Goal: Task Accomplishment & Management: Manage account settings

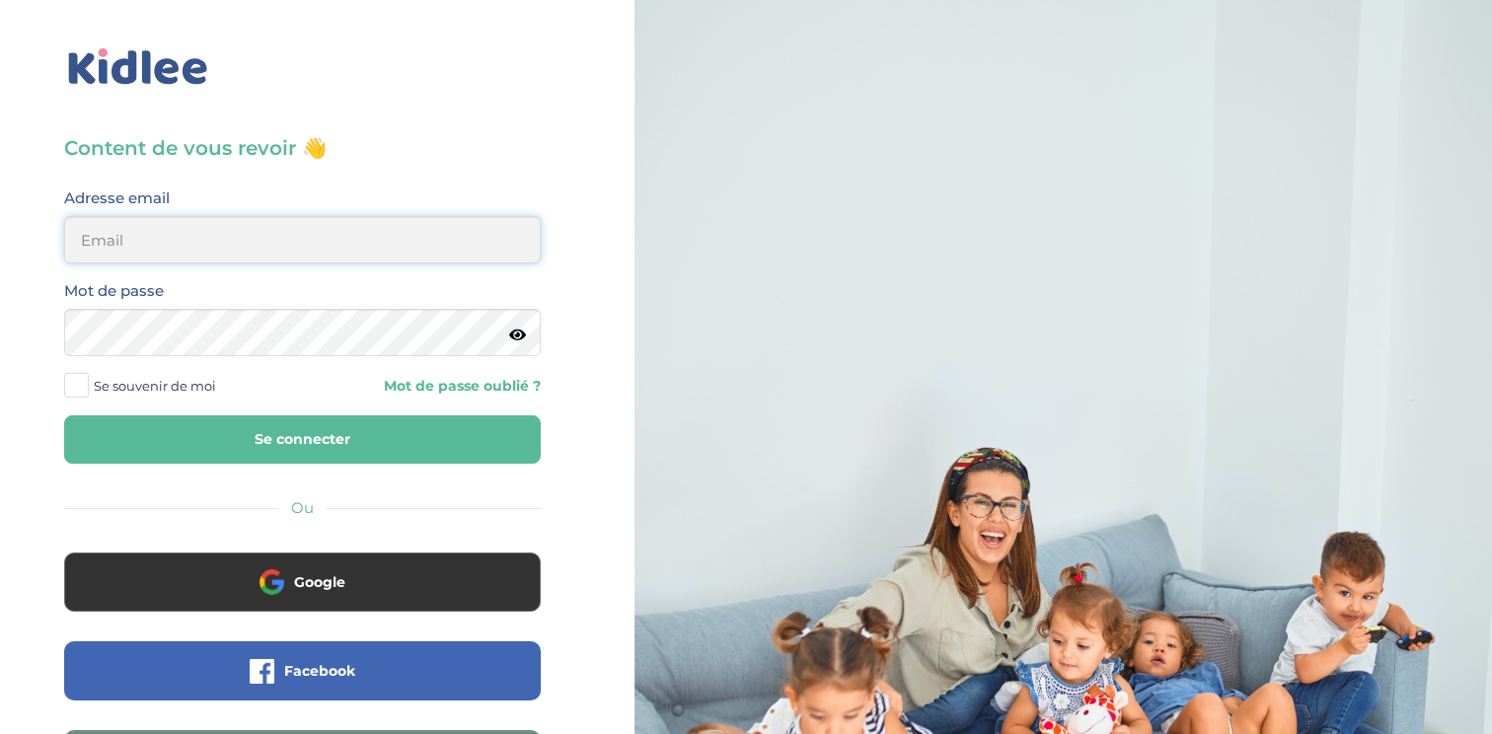
click at [230, 246] on input "email" at bounding box center [302, 239] width 477 height 47
type input "clelia.poisson@gmail.com"
click at [64, 415] on button "Se connecter" at bounding box center [302, 439] width 477 height 48
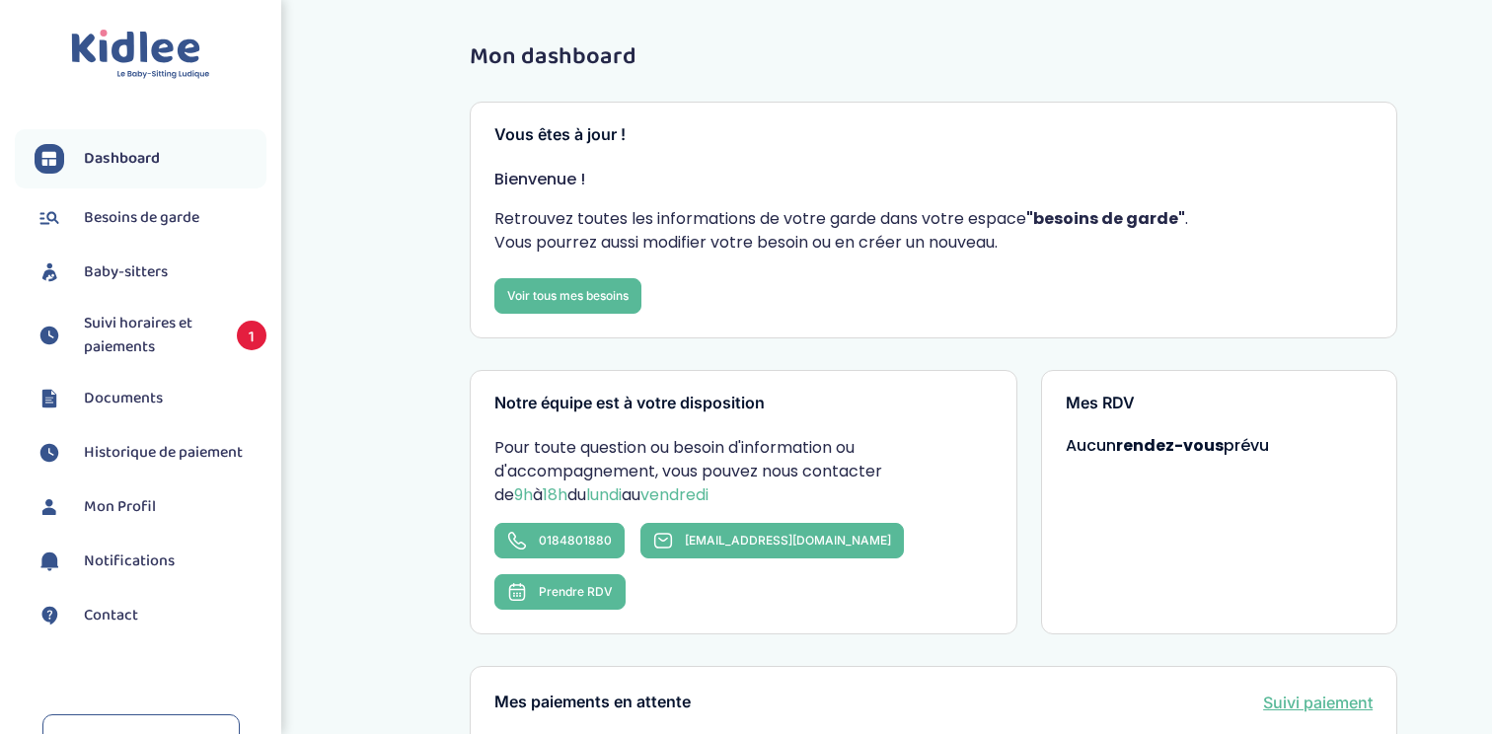
click at [162, 325] on span "Suivi horaires et paiements" at bounding box center [150, 335] width 133 height 47
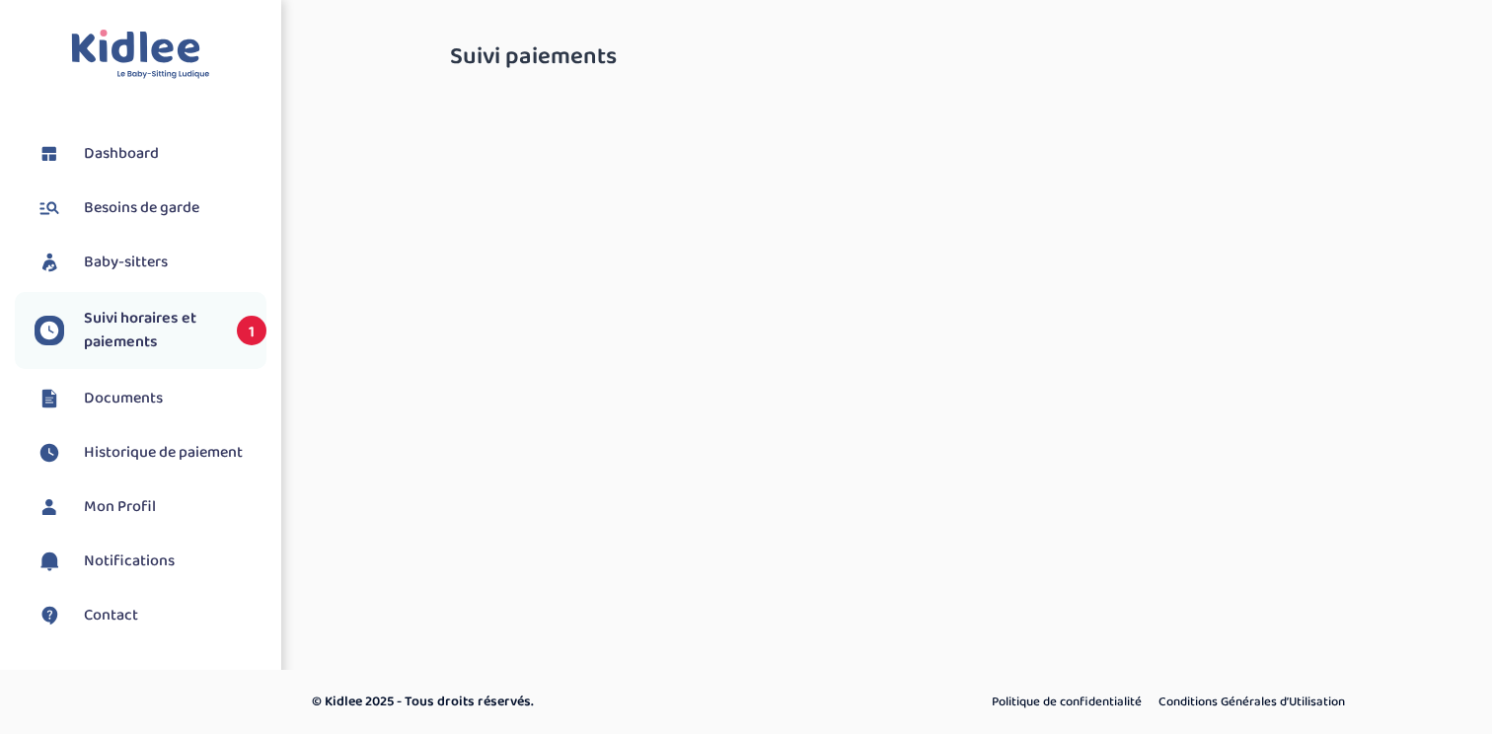
select select "septembre 2025"
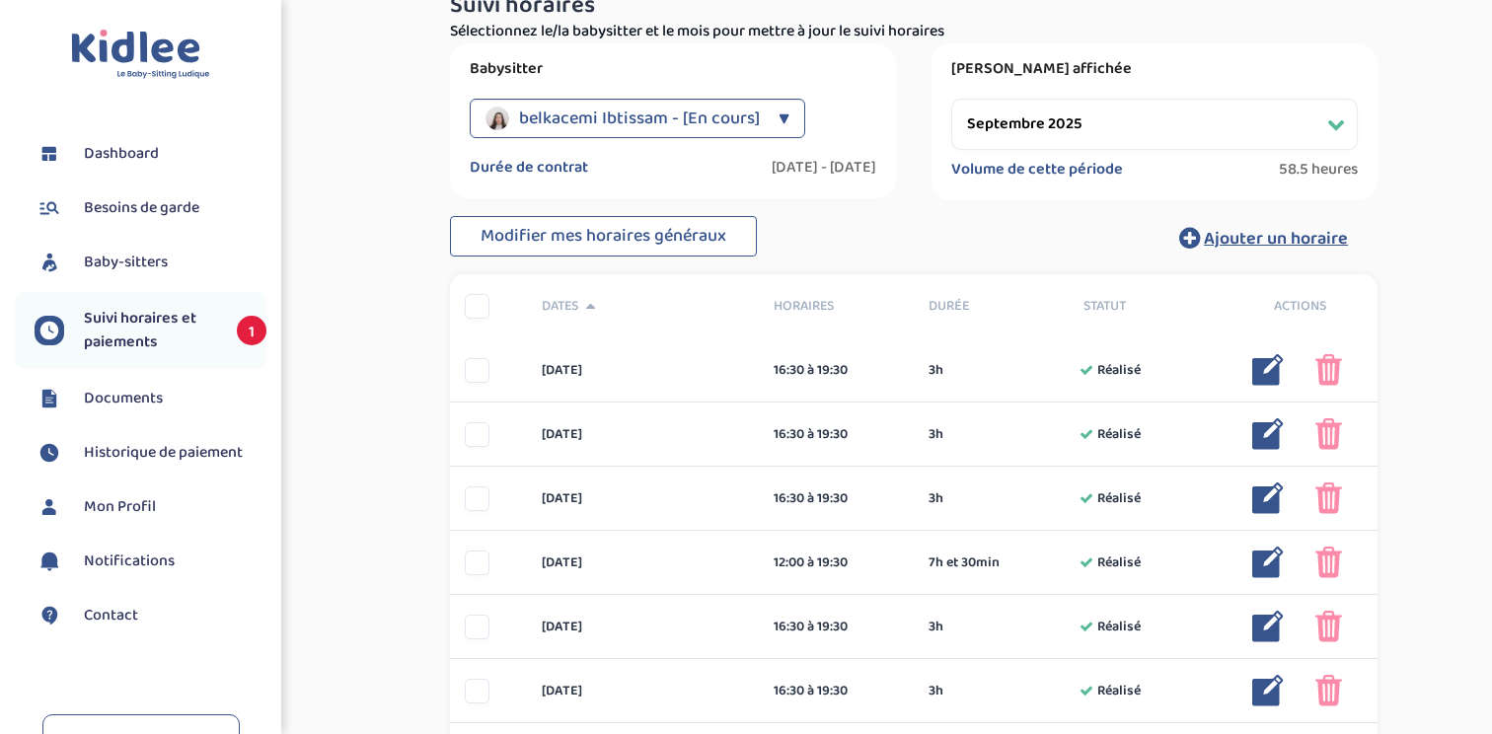
scroll to position [337, 0]
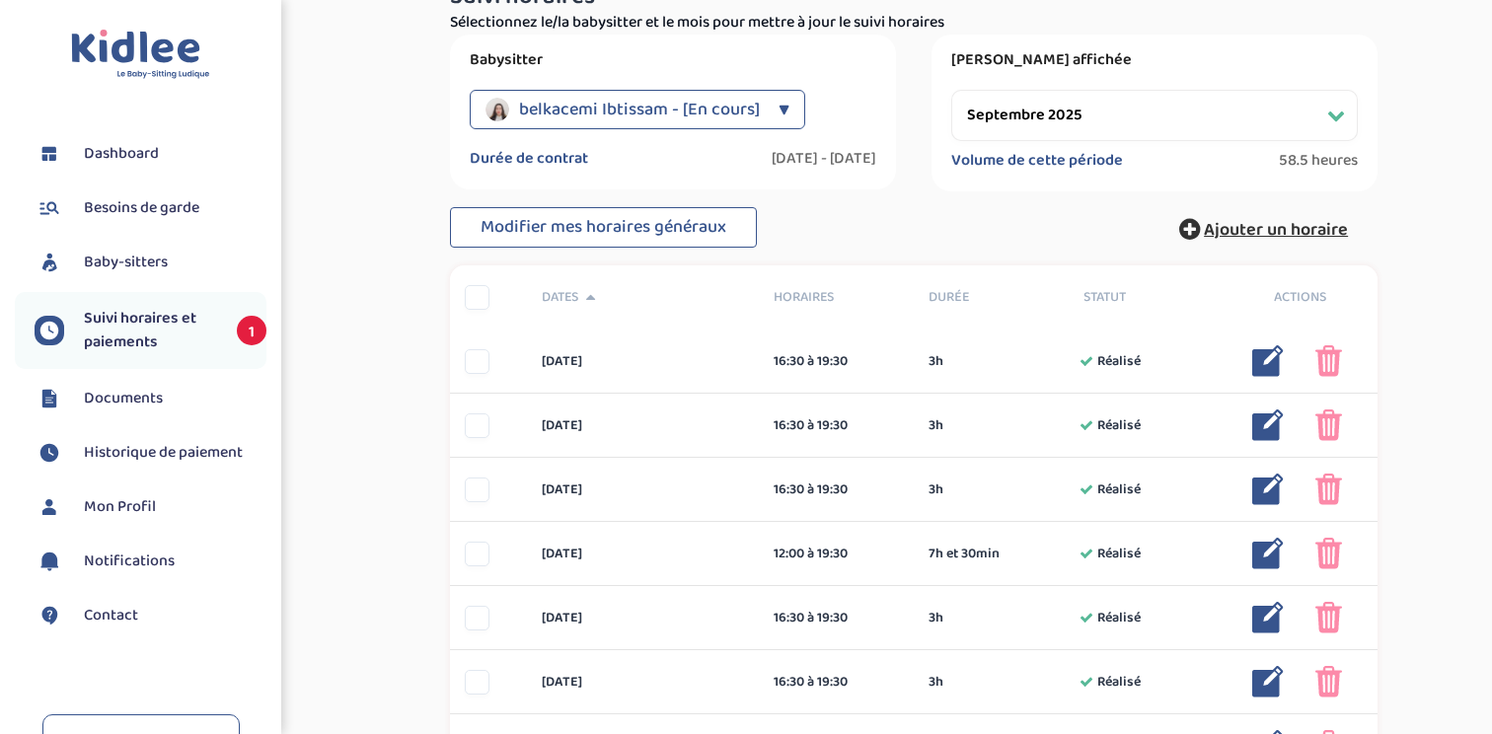
click at [1253, 234] on span "Ajouter un horaire" at bounding box center [1276, 230] width 144 height 28
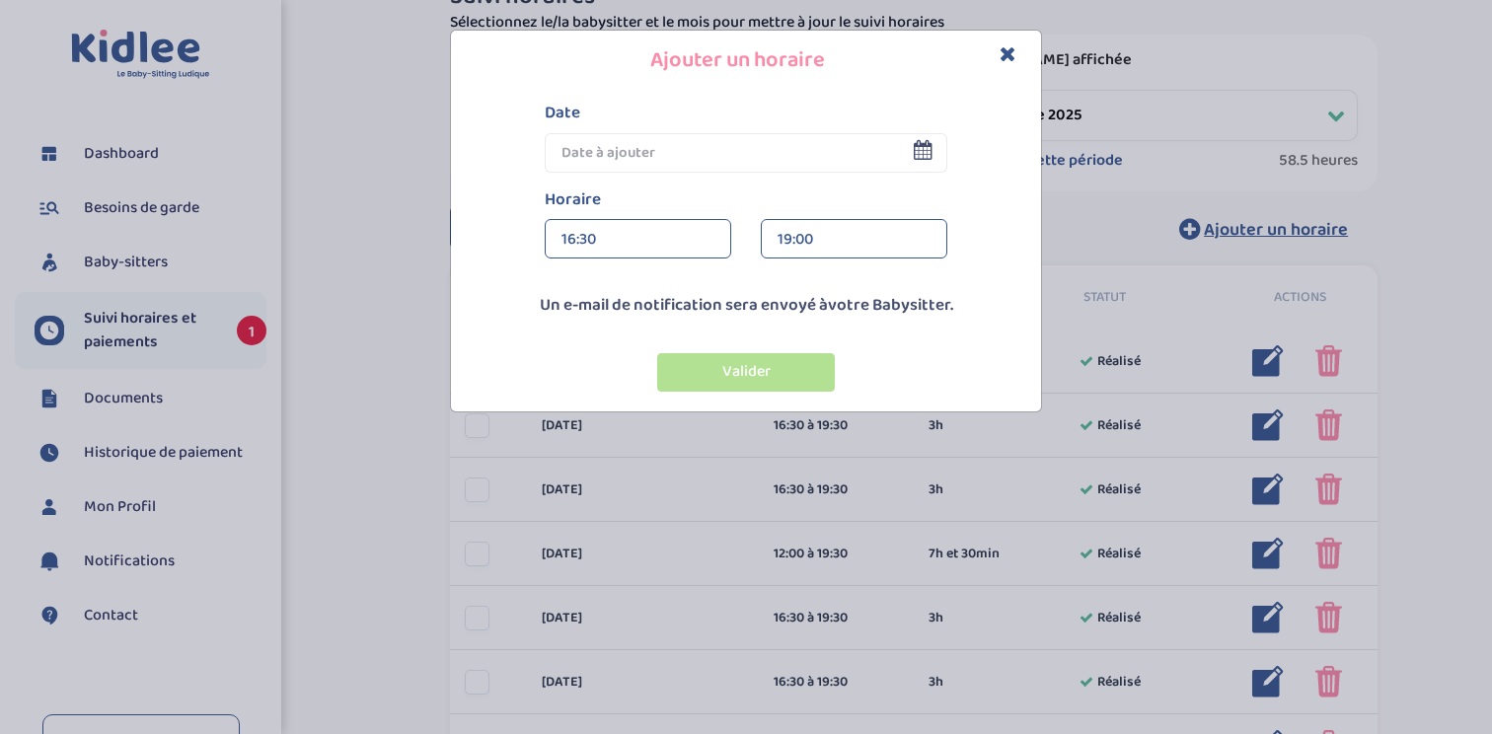
click at [651, 153] on input "text" at bounding box center [746, 152] width 403 height 39
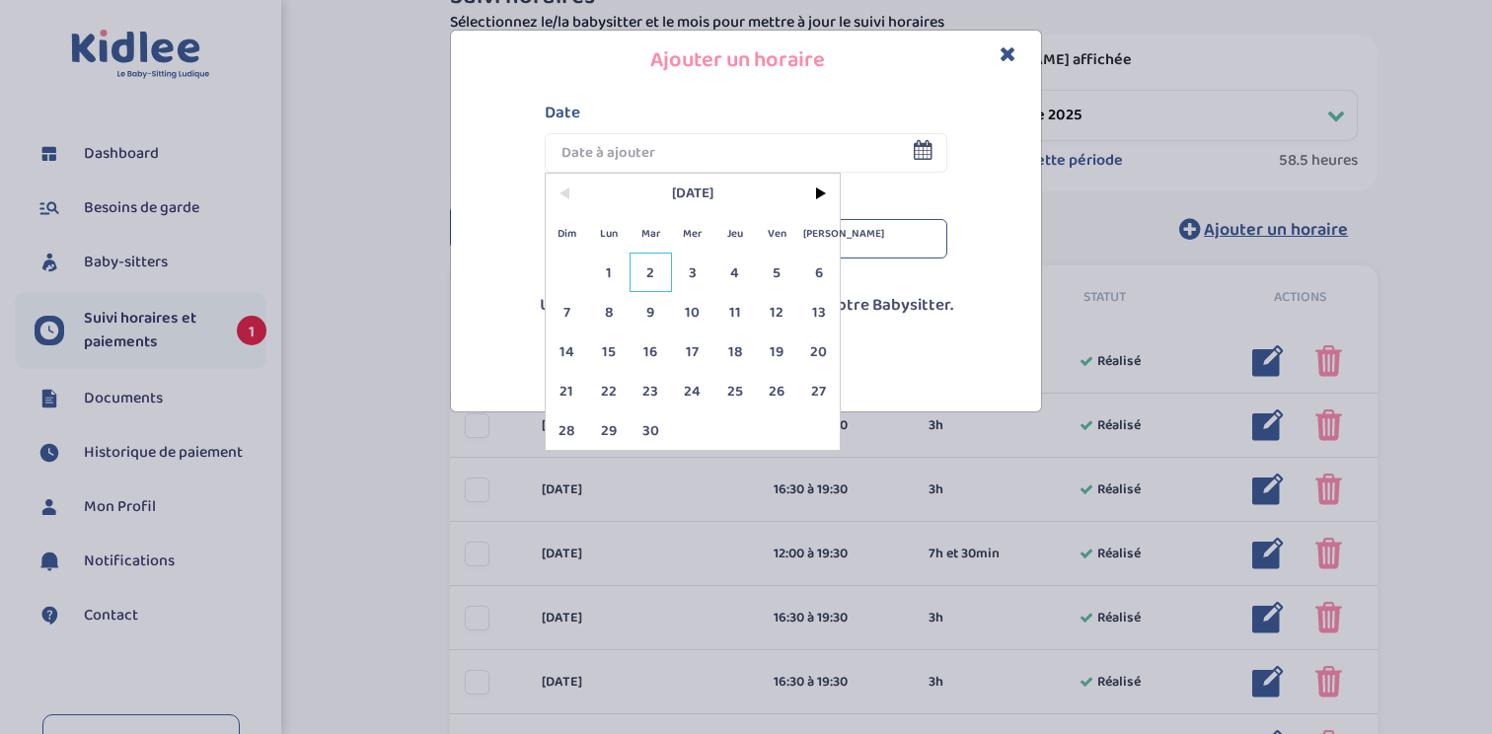
click at [651, 272] on span "2" at bounding box center [651, 272] width 42 height 39
type input "02 Sep 2025"
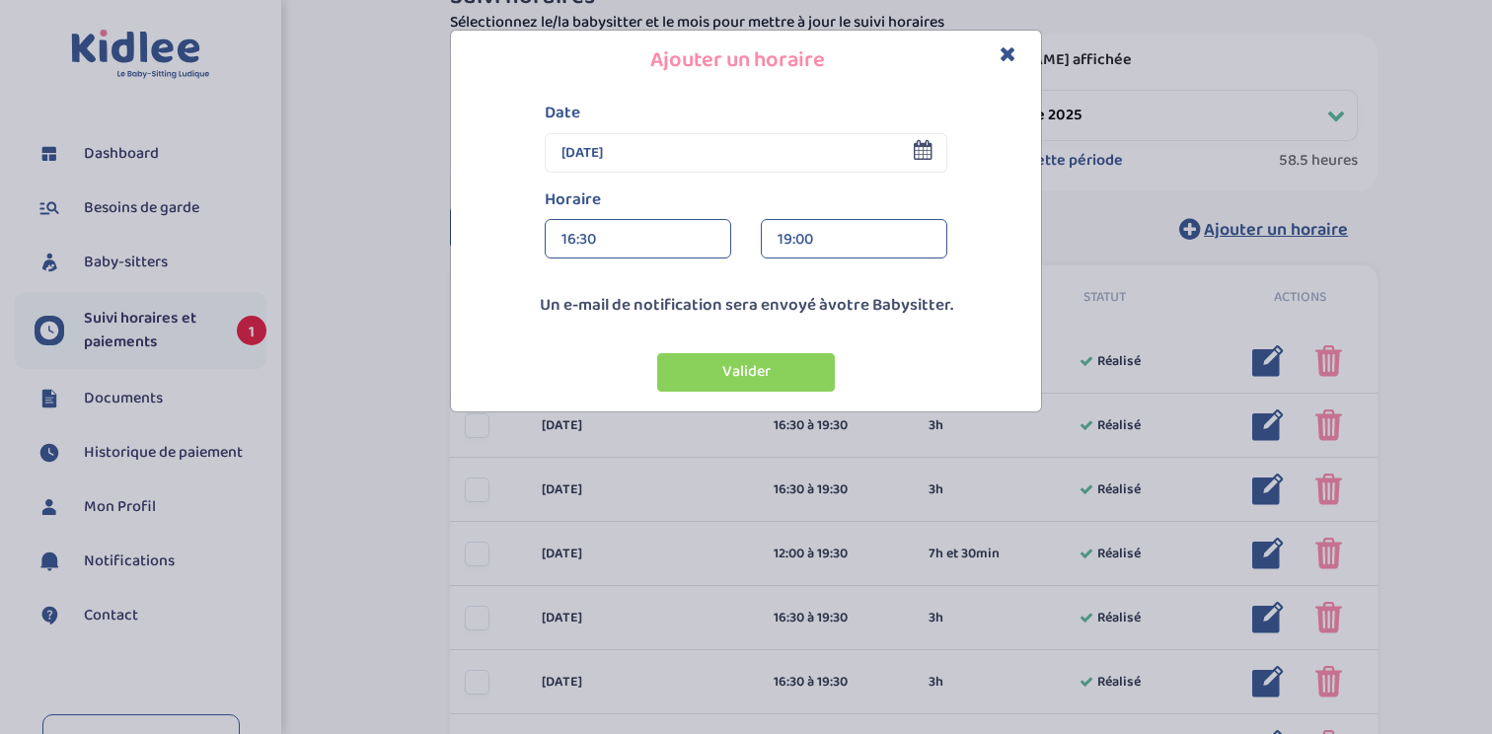
click at [863, 239] on div "19:00" at bounding box center [854, 239] width 153 height 39
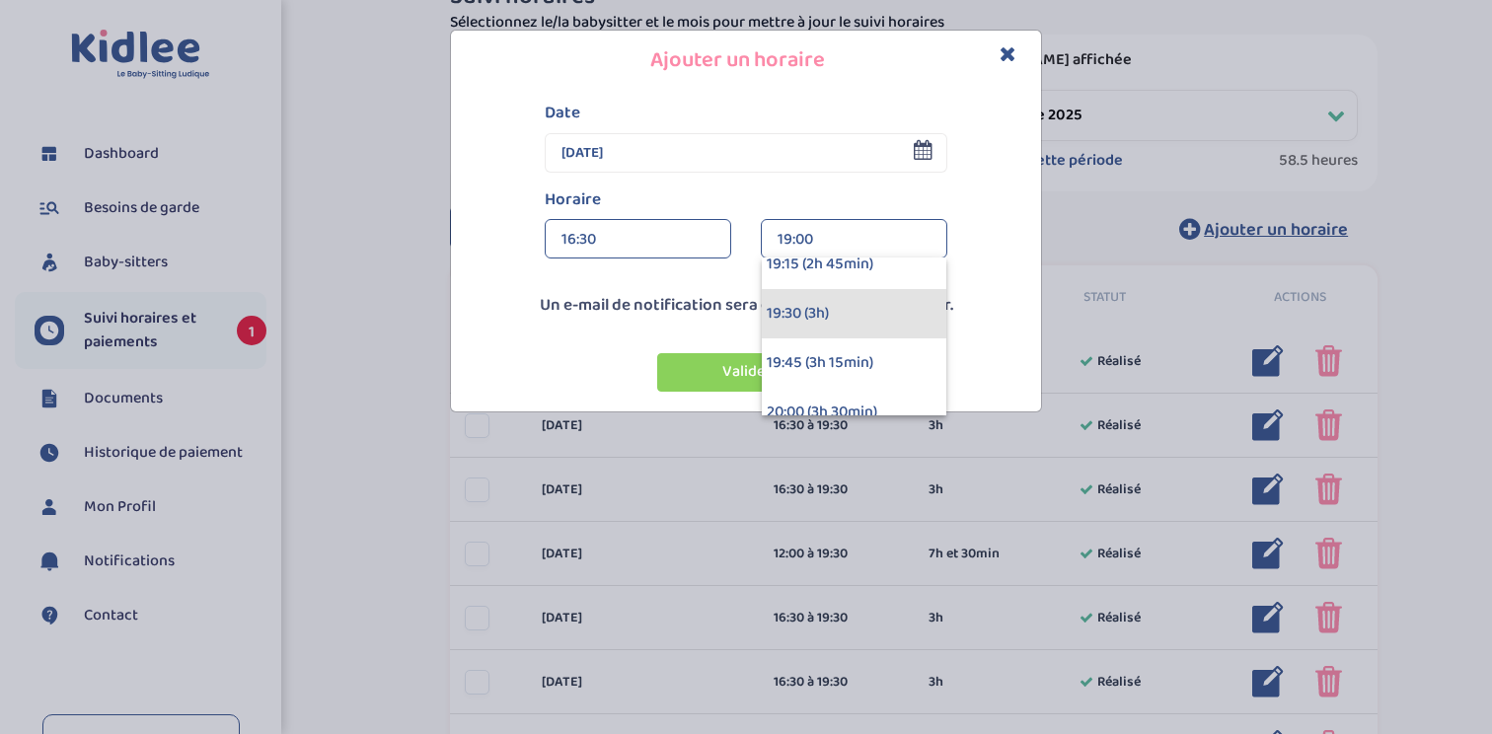
click at [812, 312] on div "19:30 (3h)" at bounding box center [854, 313] width 185 height 49
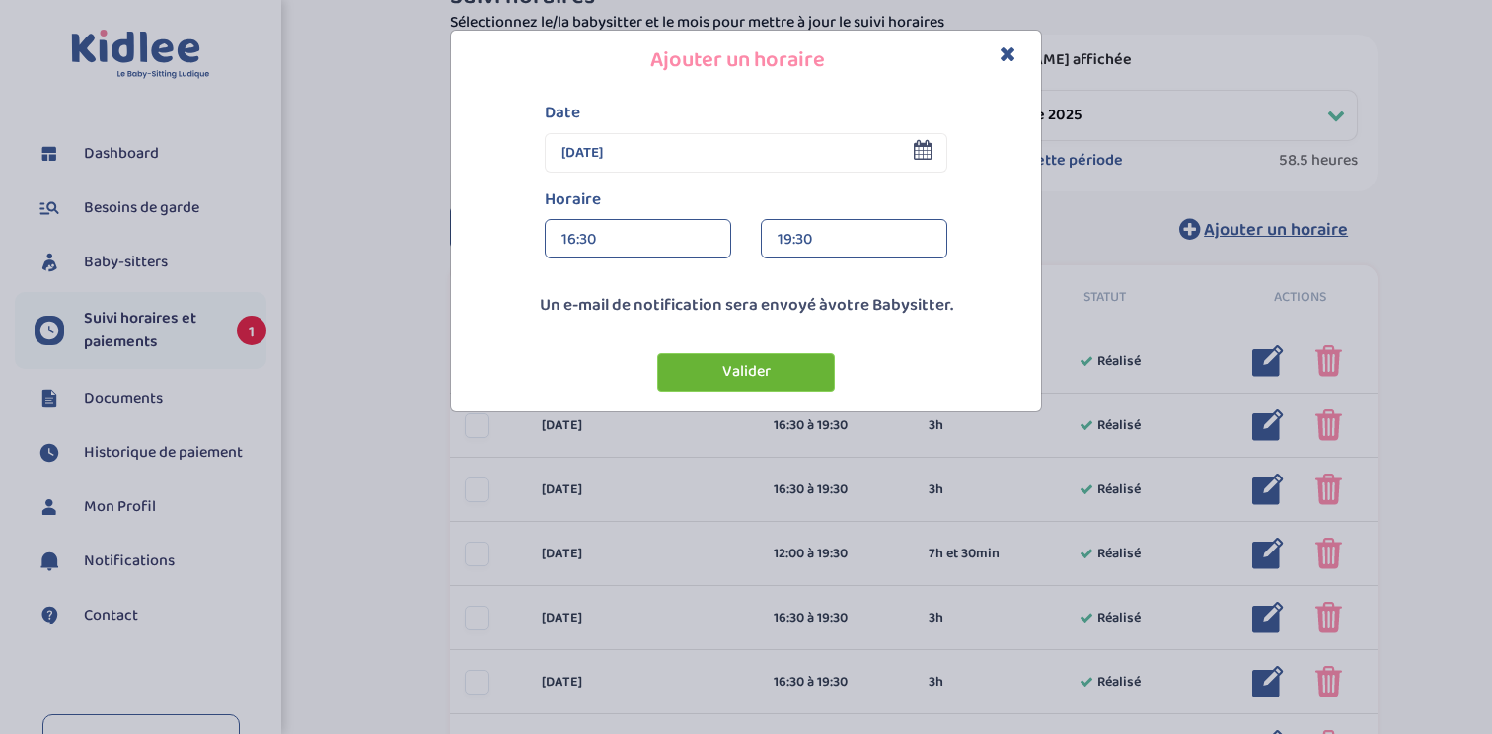
click at [758, 371] on button "Valider" at bounding box center [746, 372] width 178 height 38
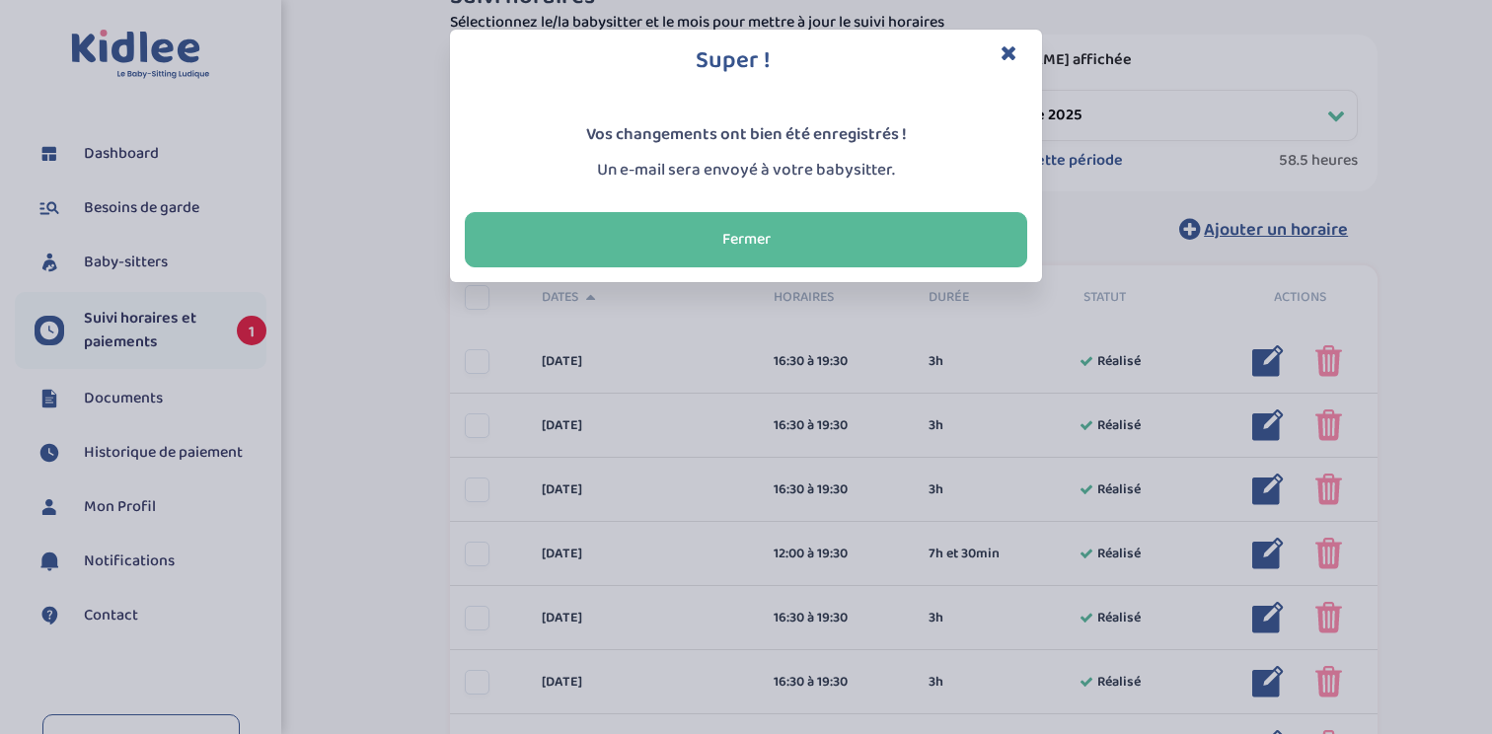
click at [1010, 53] on icon "Close" at bounding box center [1009, 52] width 17 height 21
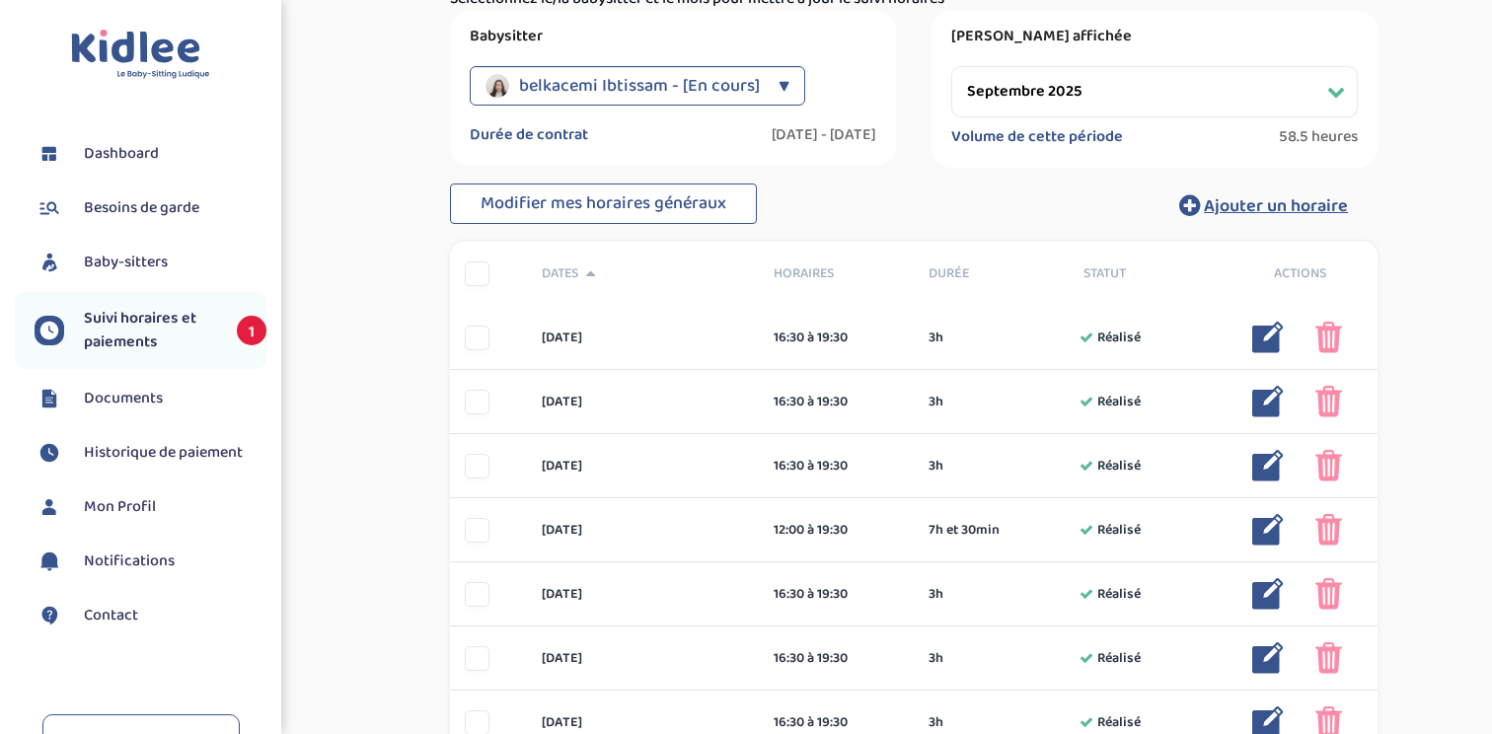
scroll to position [343, 0]
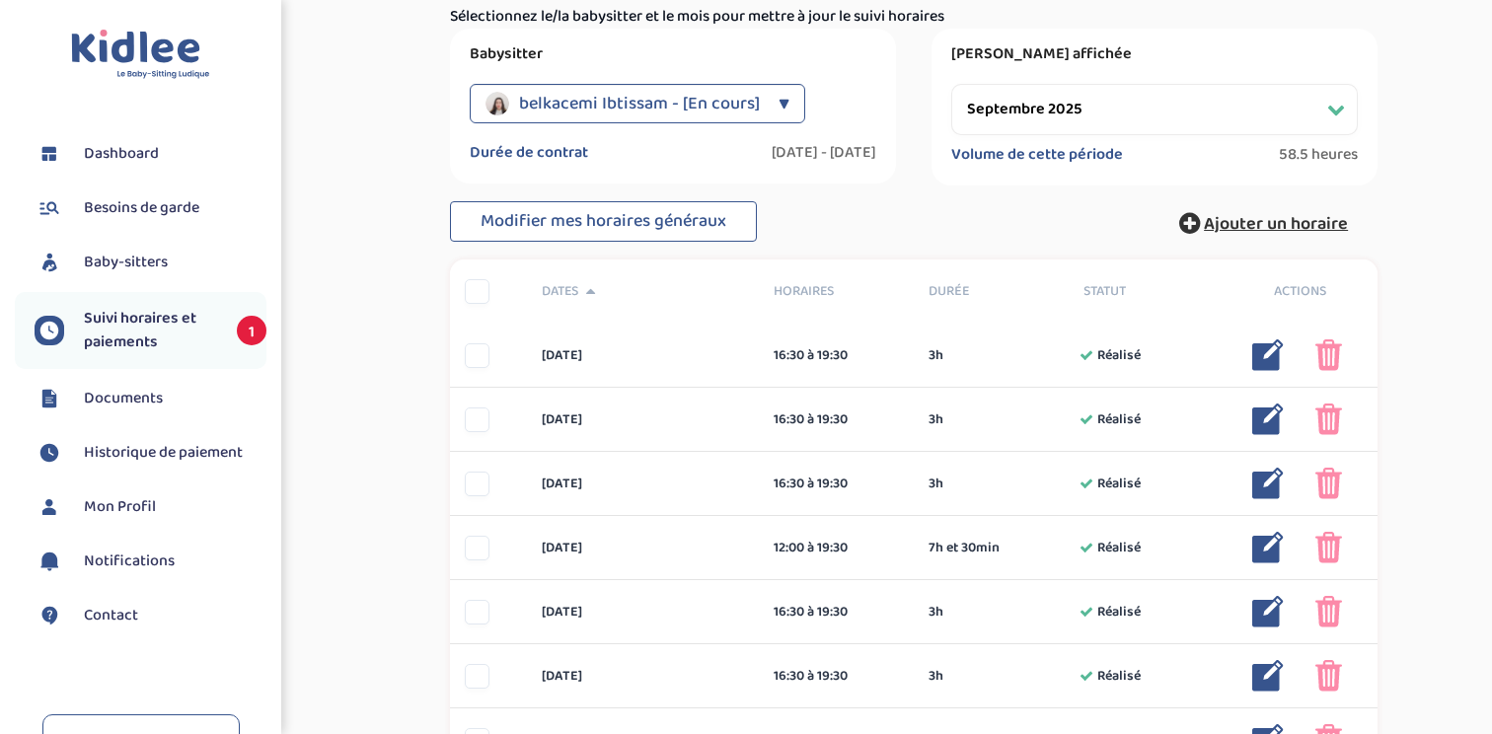
click at [1269, 225] on span "Ajouter un horaire" at bounding box center [1276, 224] width 144 height 28
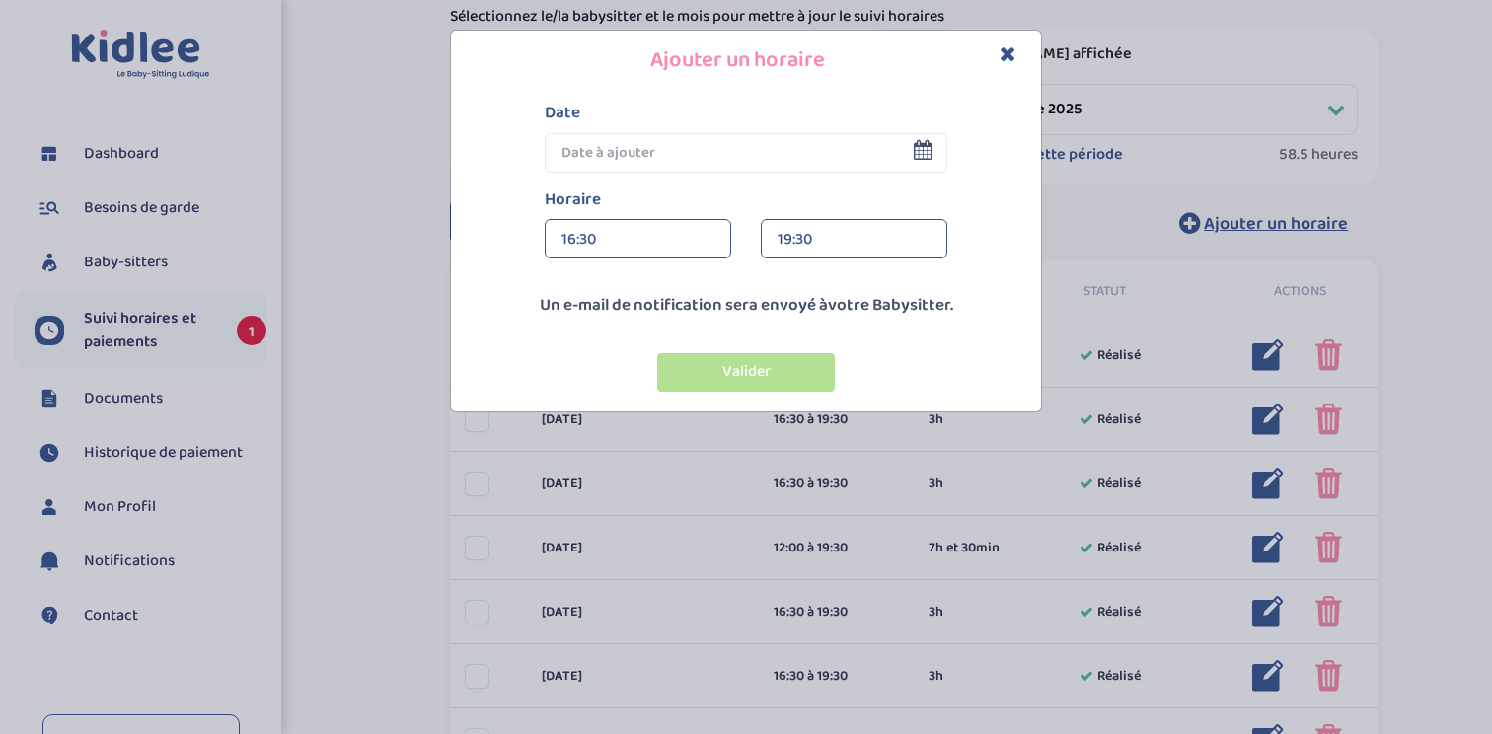
click at [662, 161] on input "text" at bounding box center [746, 152] width 403 height 39
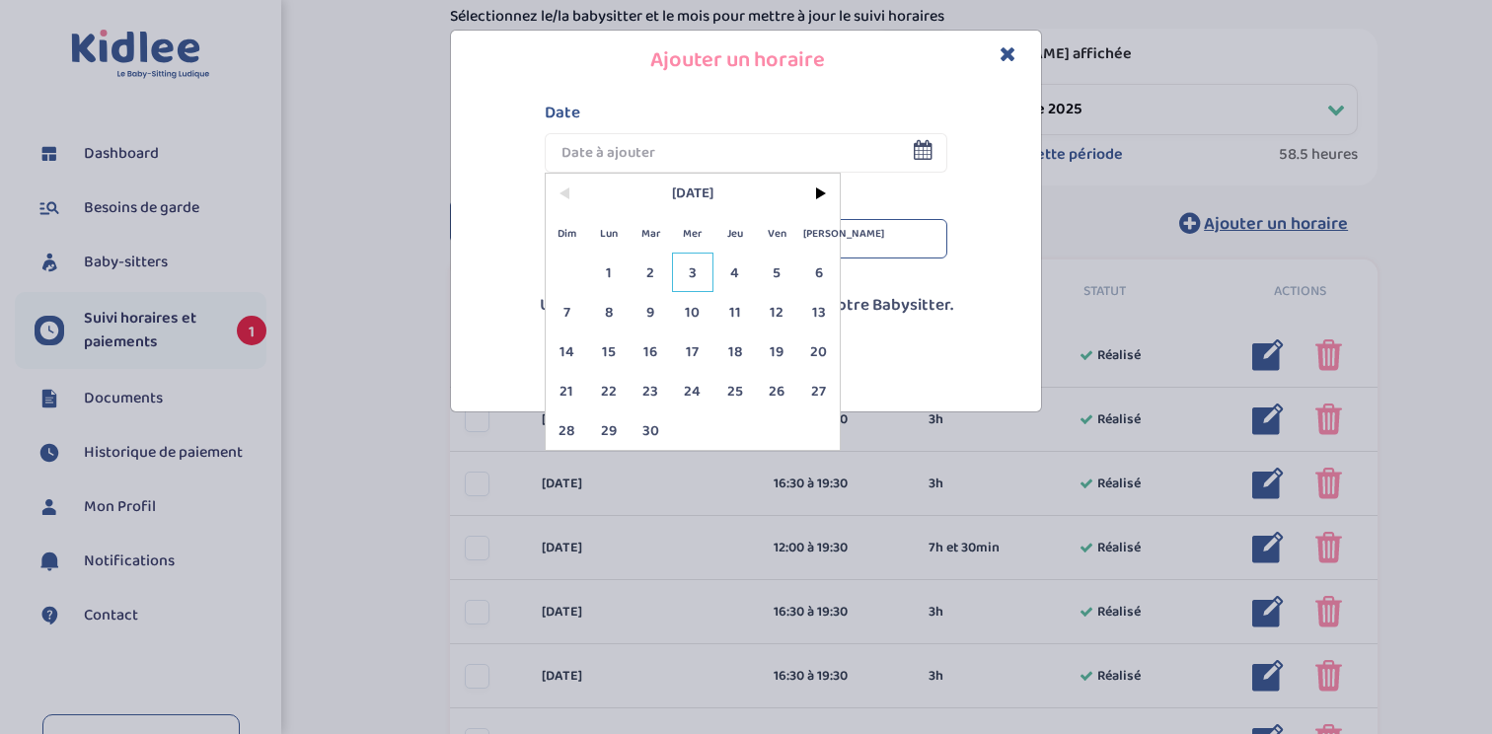
click at [684, 269] on span "3" at bounding box center [693, 272] width 42 height 39
type input "03 Sep 2025"
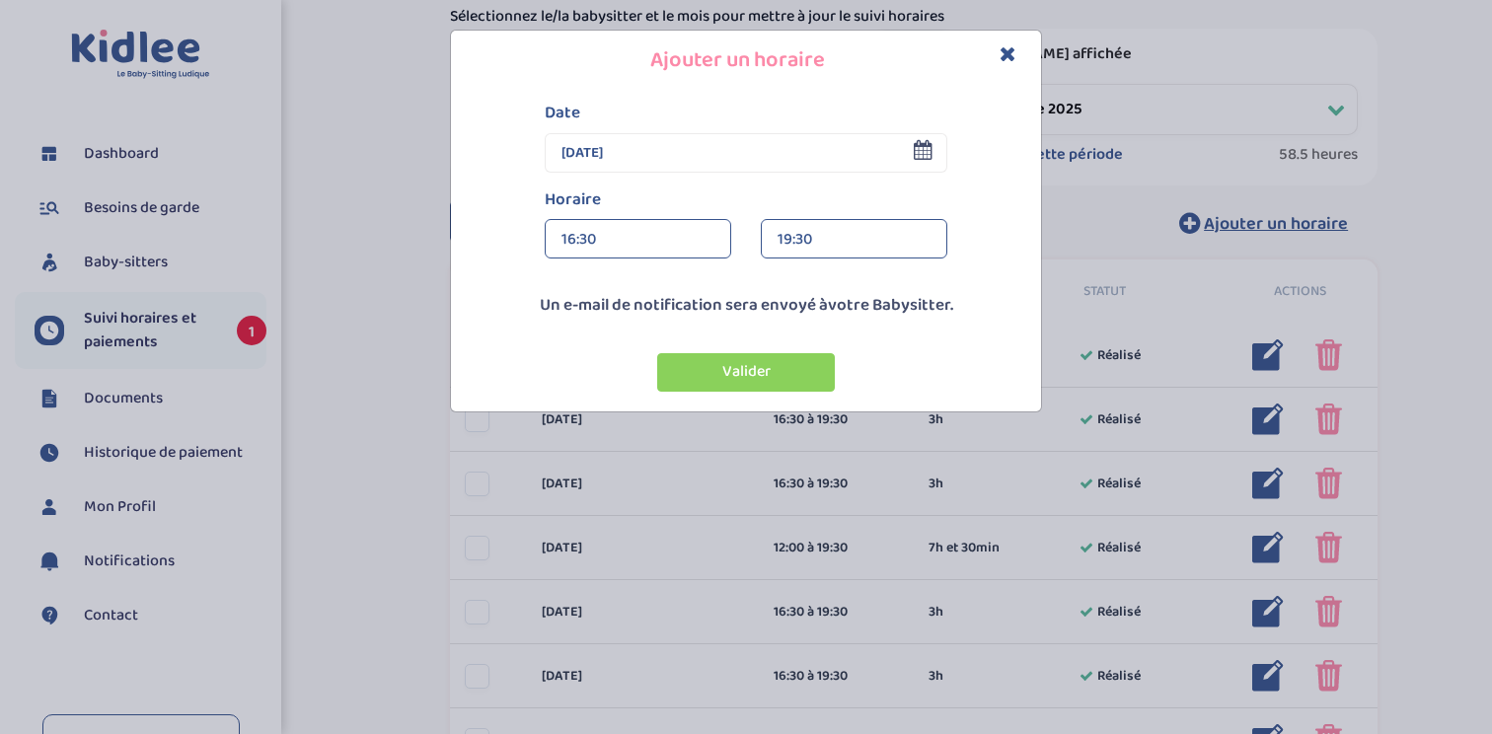
click at [666, 245] on div "16:30" at bounding box center [638, 239] width 153 height 39
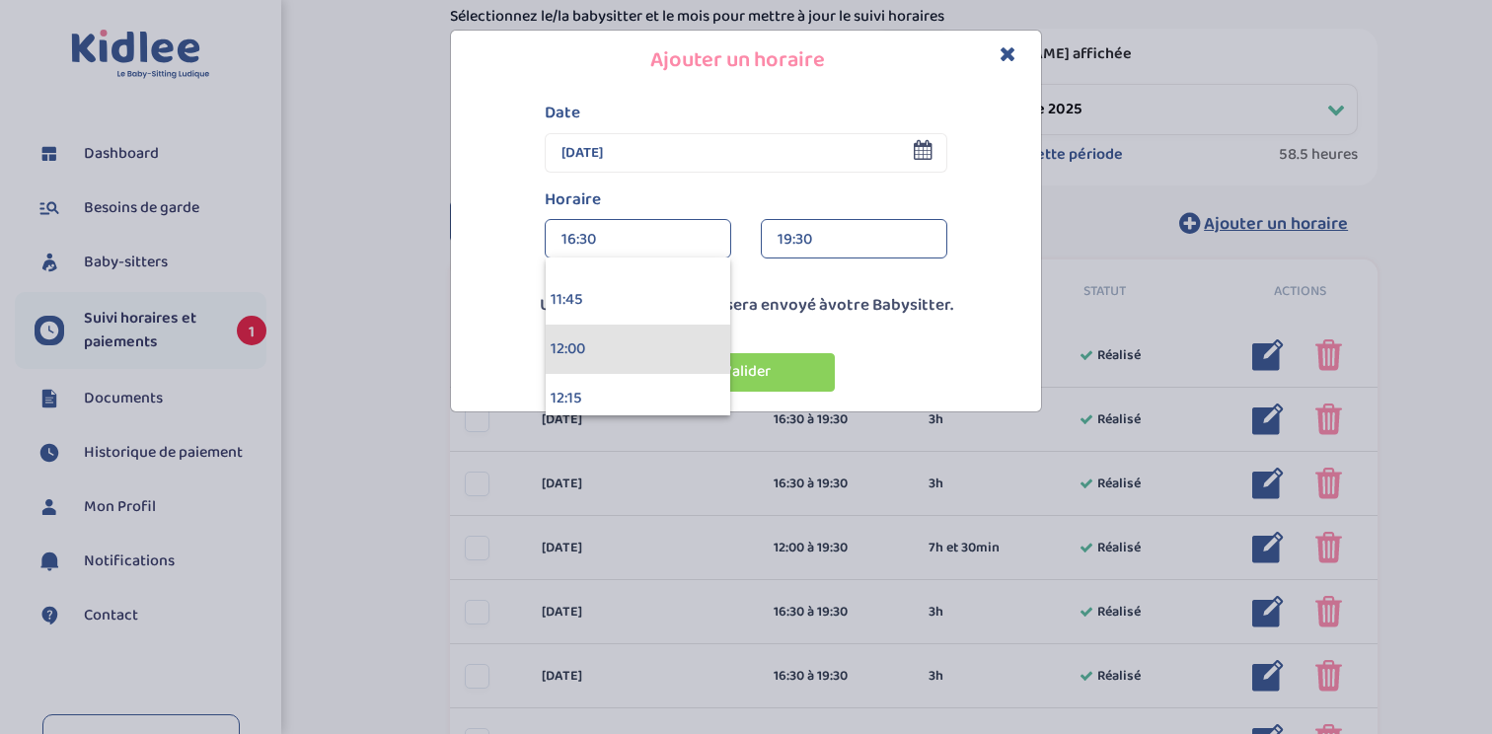
click at [624, 351] on div "12:00" at bounding box center [638, 349] width 185 height 49
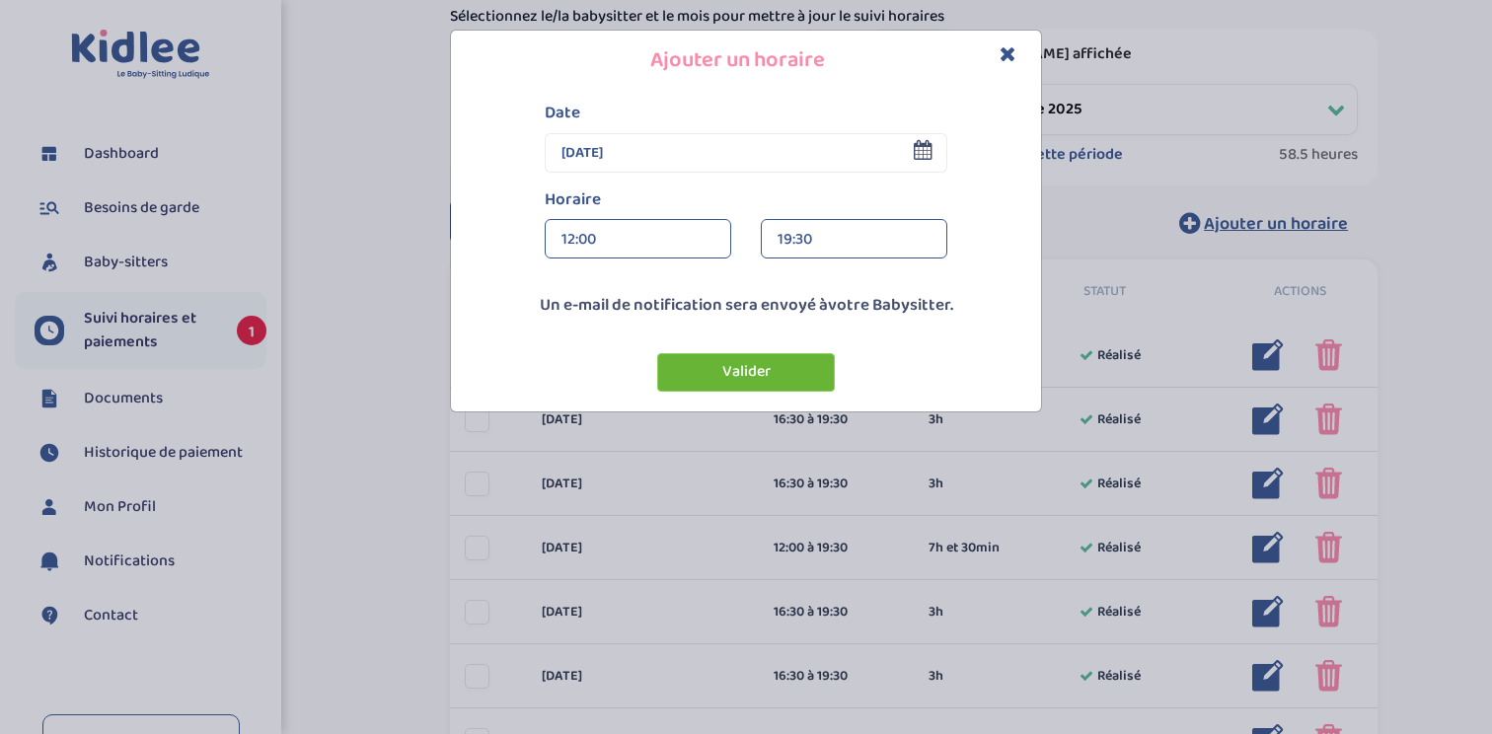
click at [797, 366] on button "Valider" at bounding box center [746, 372] width 178 height 38
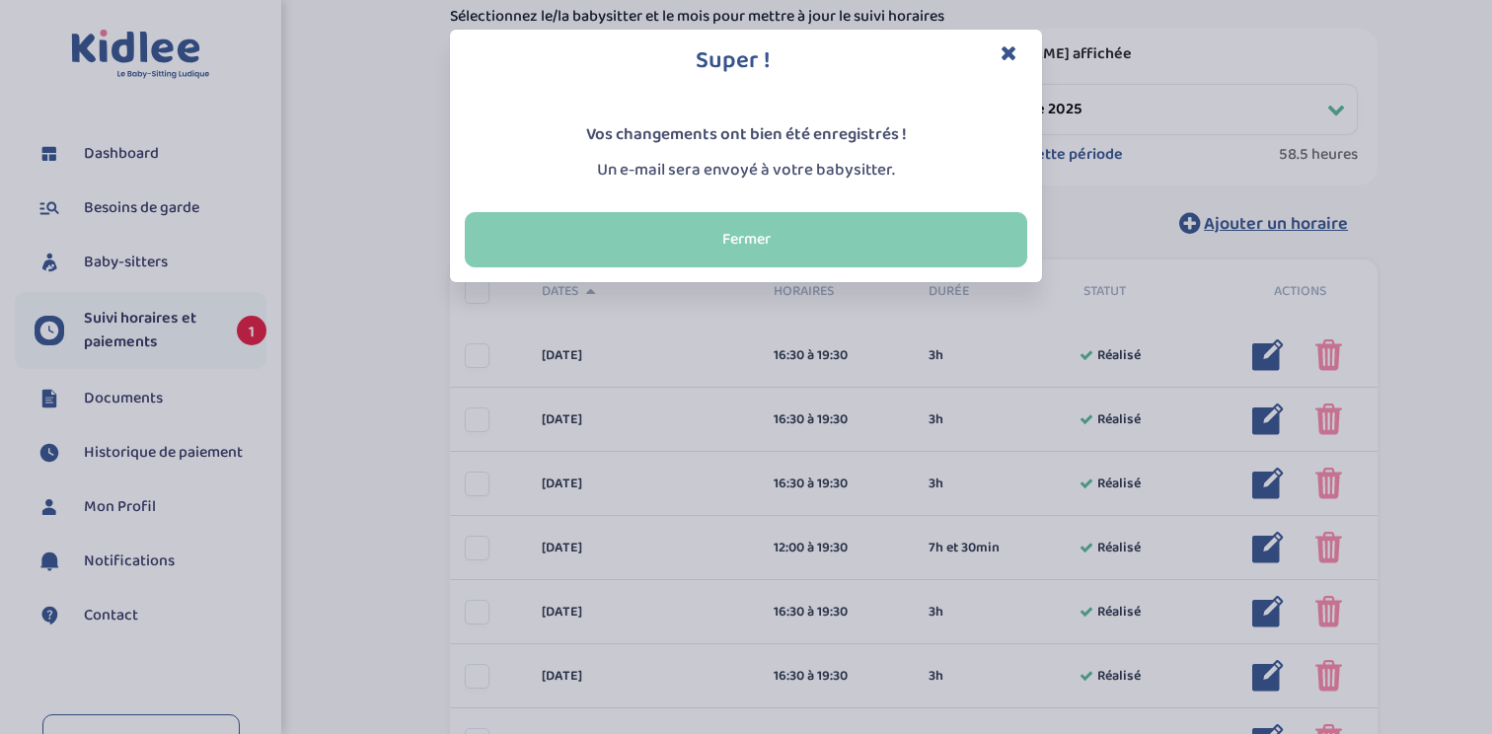
click at [752, 232] on button "Fermer" at bounding box center [746, 239] width 562 height 55
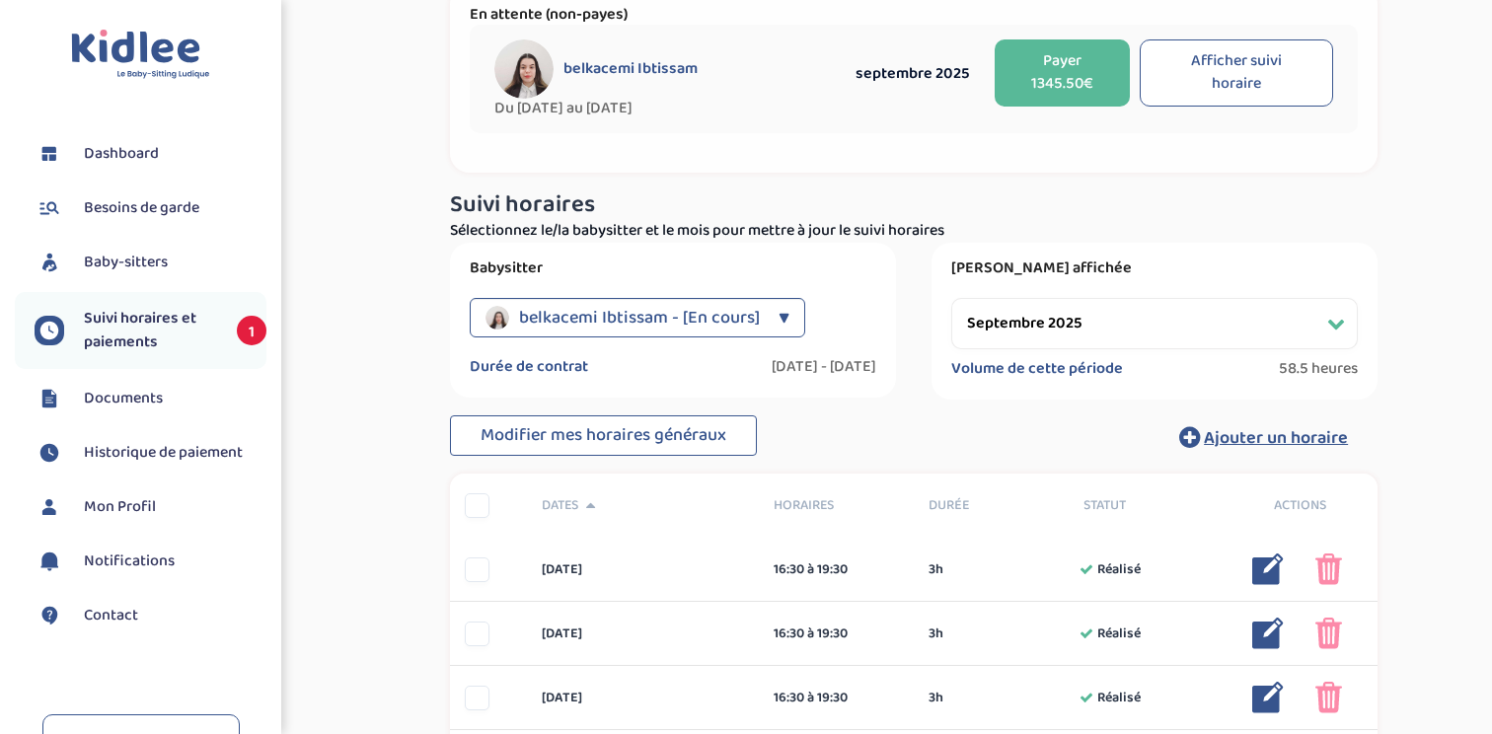
scroll to position [0, 0]
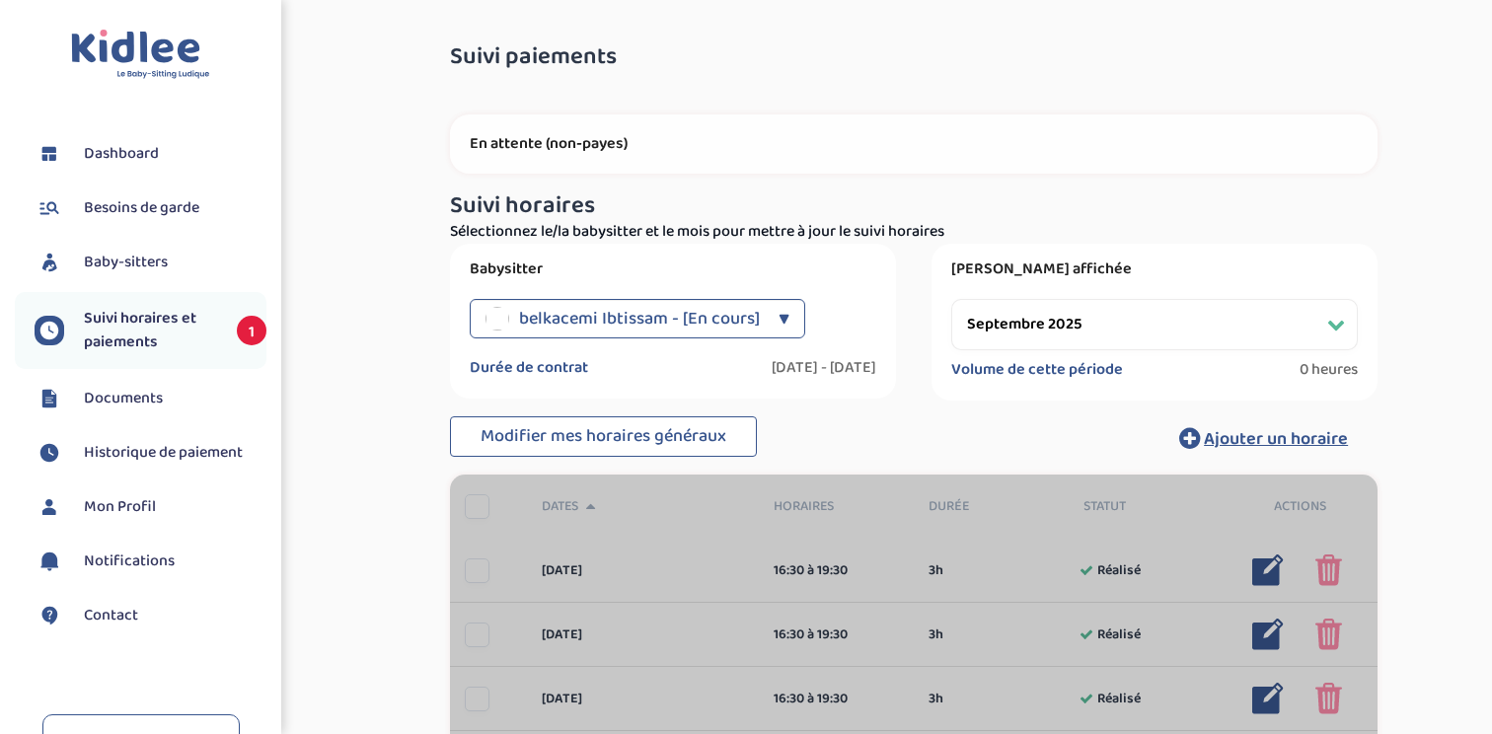
select select "septembre 2025"
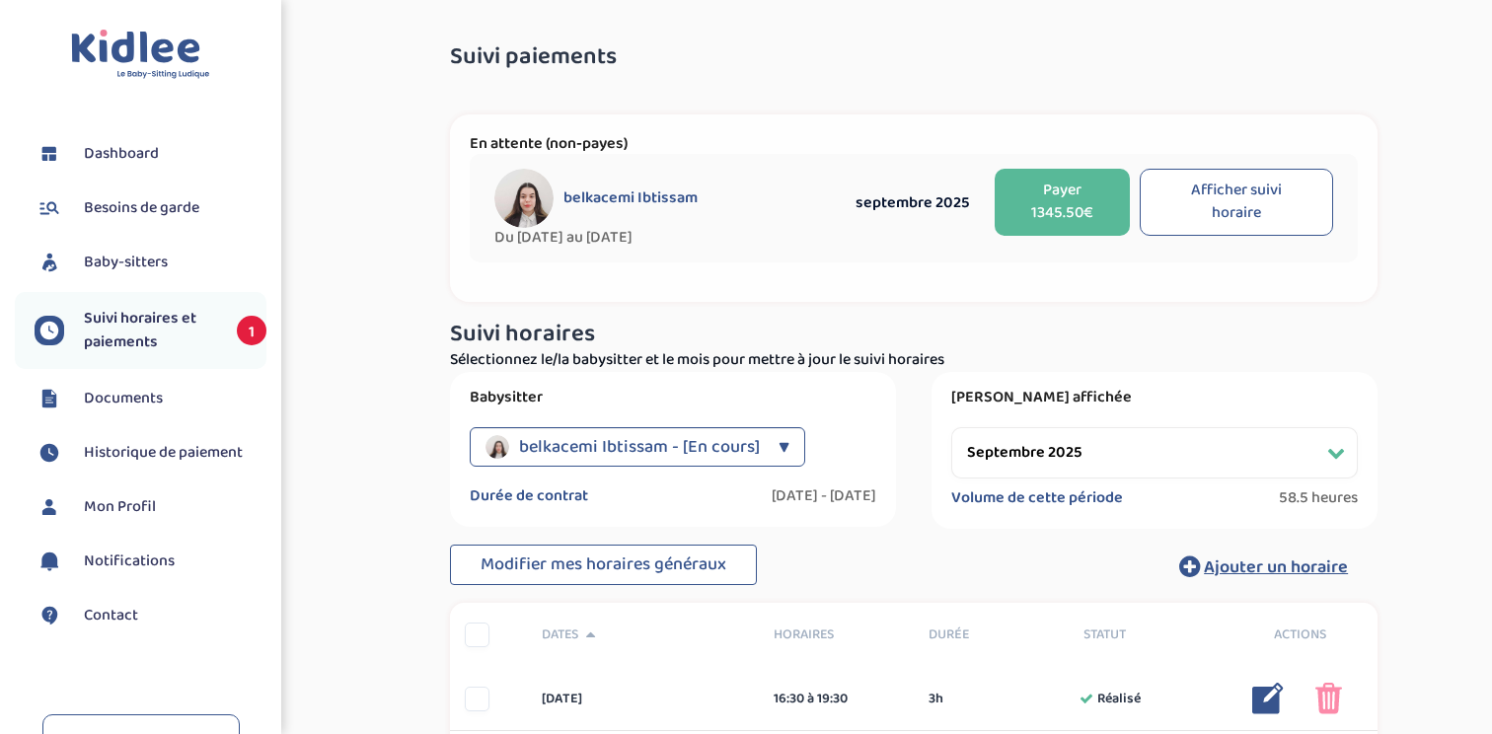
click at [1240, 213] on button "Afficher suivi horaire" at bounding box center [1237, 202] width 194 height 67
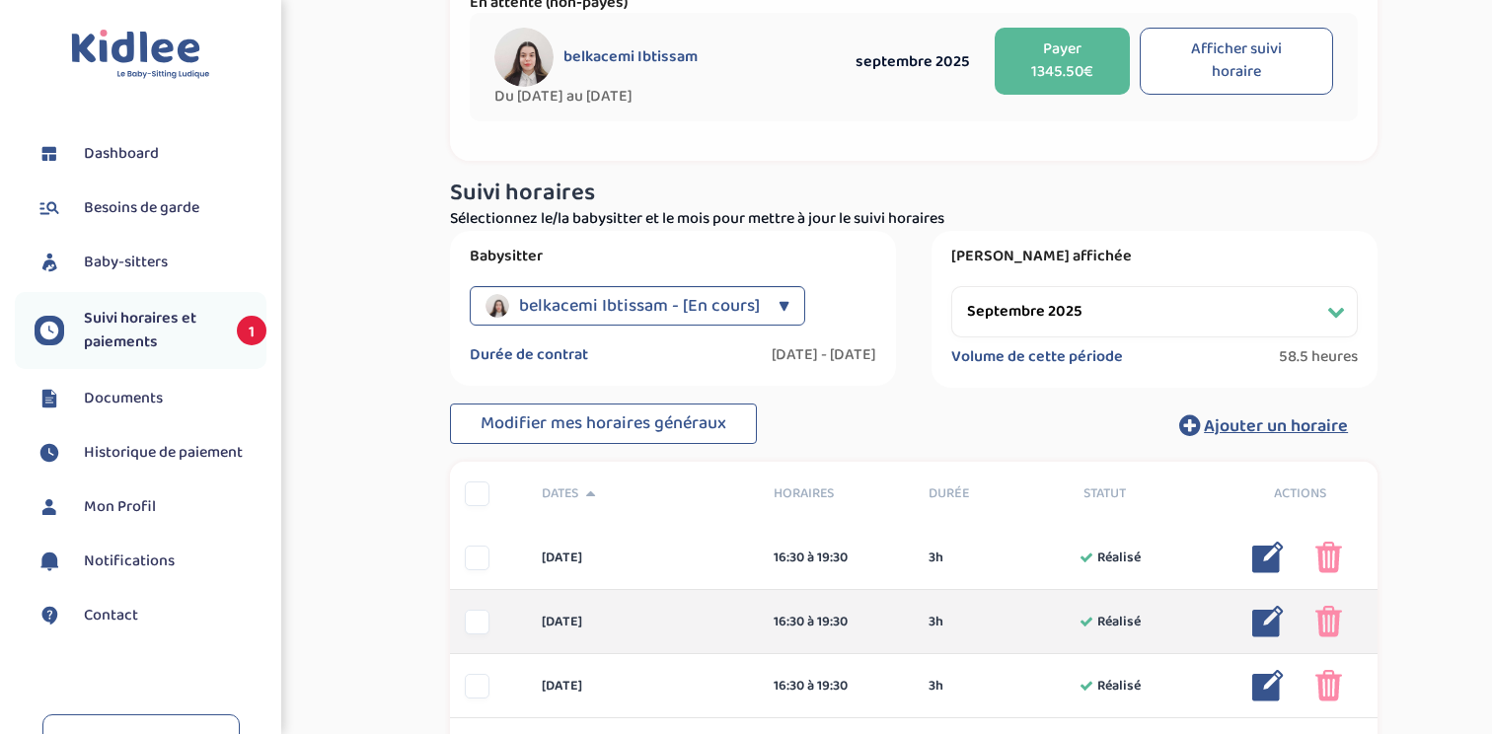
scroll to position [111, 0]
